Goal: Find specific page/section: Find specific page/section

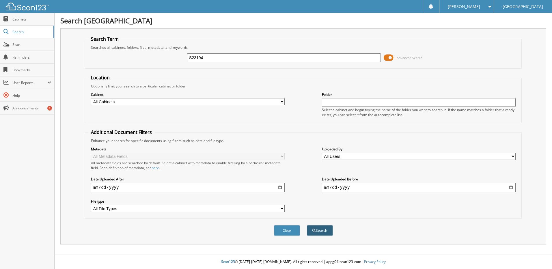
type input "S23194"
click at [317, 228] on button "Search" at bounding box center [320, 230] width 26 height 11
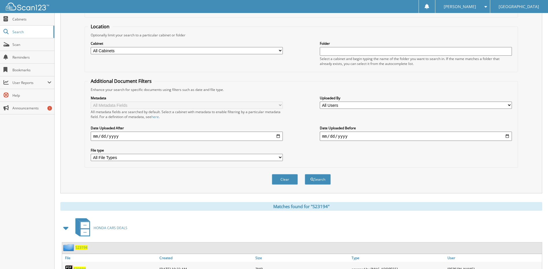
scroll to position [76, 0]
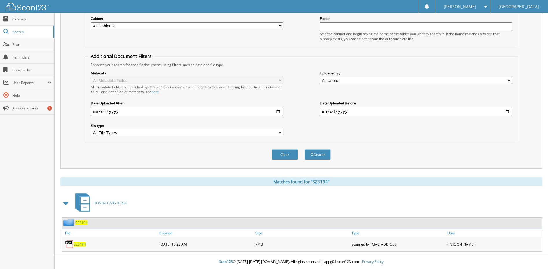
click at [82, 248] on div "S23194" at bounding box center [110, 244] width 96 height 12
click at [82, 244] on span "S23194" at bounding box center [80, 244] width 12 height 5
